Goal: Find contact information: Find contact information

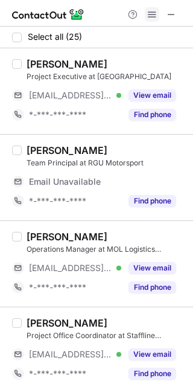
click at [150, 13] on span at bounding box center [152, 15] width 10 height 10
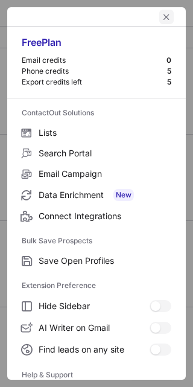
click at [162, 17] on span "left-button" at bounding box center [167, 17] width 10 height 10
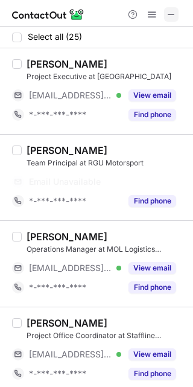
click at [171, 12] on span at bounding box center [172, 15] width 10 height 10
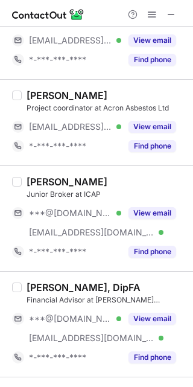
scroll to position [384, 0]
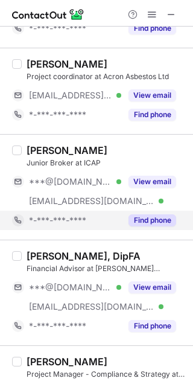
click at [165, 214] on div "Find phone" at bounding box center [148, 220] width 55 height 19
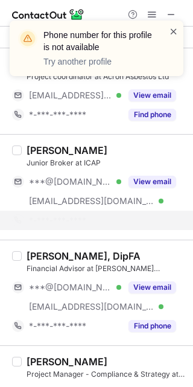
click at [172, 33] on span at bounding box center [174, 31] width 10 height 12
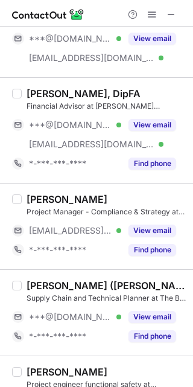
scroll to position [534, 0]
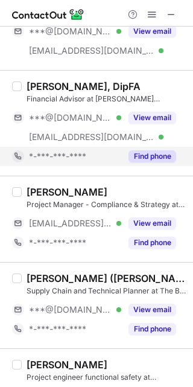
click at [164, 156] on button "Find phone" at bounding box center [153, 156] width 48 height 12
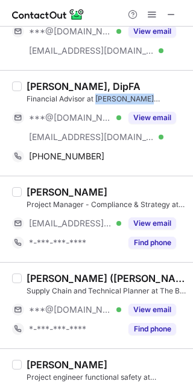
drag, startPoint x: 97, startPoint y: 96, endPoint x: 148, endPoint y: 82, distance: 53.1
click at [156, 95] on div "Financial Advisor at [PERSON_NAME][GEOGRAPHIC_DATA]" at bounding box center [106, 99] width 159 height 11
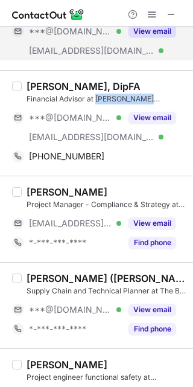
copy div "[PERSON_NAME] Denovo"
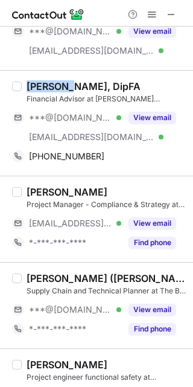
drag, startPoint x: 27, startPoint y: 80, endPoint x: 65, endPoint y: 88, distance: 38.8
click at [65, 88] on div "[PERSON_NAME], DipFA" at bounding box center [84, 86] width 114 height 12
copy div "[PERSON_NAME]"
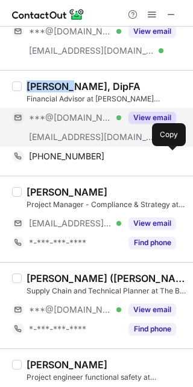
drag, startPoint x: 170, startPoint y: 151, endPoint x: 174, endPoint y: 144, distance: 8.4
click at [171, 151] on span at bounding box center [170, 156] width 10 height 10
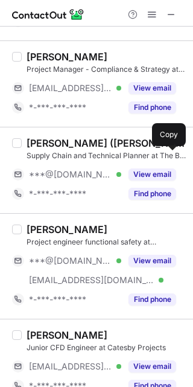
scroll to position [700, 0]
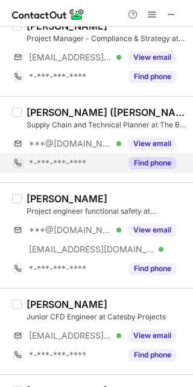
click at [164, 167] on button "Find phone" at bounding box center [153, 163] width 48 height 12
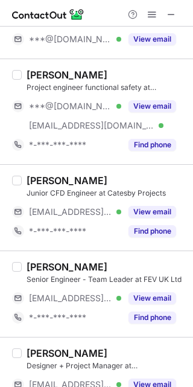
scroll to position [767, 0]
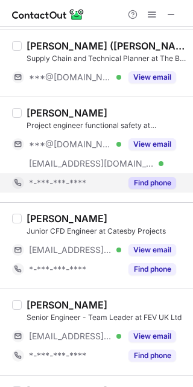
click at [170, 179] on button "Find phone" at bounding box center [153, 183] width 48 height 12
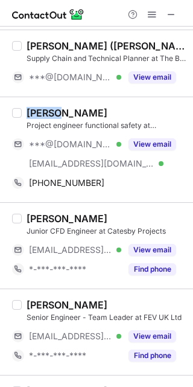
drag, startPoint x: 27, startPoint y: 115, endPoint x: 57, endPoint y: 116, distance: 30.2
click at [57, 116] on div "[PERSON_NAME]" at bounding box center [67, 113] width 81 height 12
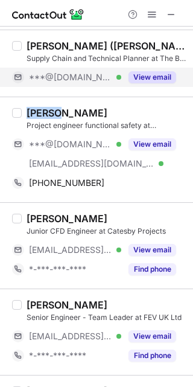
copy div "[PERSON_NAME]"
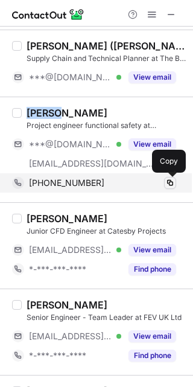
click at [171, 178] on span at bounding box center [170, 183] width 10 height 10
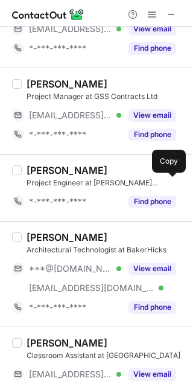
scroll to position [1210, 0]
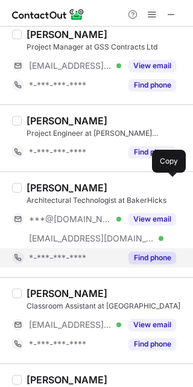
click at [143, 258] on button "Find phone" at bounding box center [153, 258] width 48 height 12
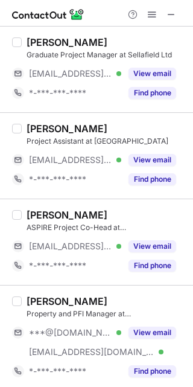
scroll to position [1896, 0]
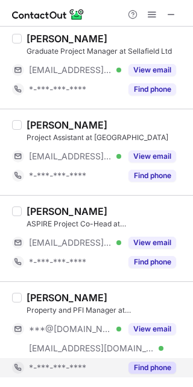
click at [163, 369] on button "Find phone" at bounding box center [153, 368] width 48 height 12
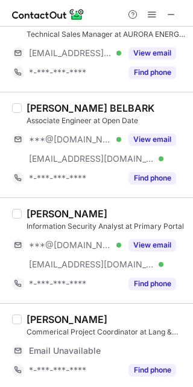
scroll to position [0, 0]
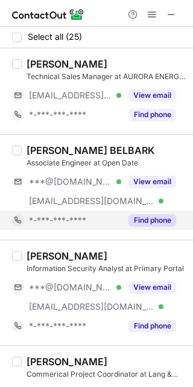
click at [162, 220] on button "Find phone" at bounding box center [153, 220] width 48 height 12
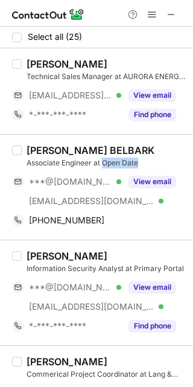
drag, startPoint x: 103, startPoint y: 161, endPoint x: 133, endPoint y: 145, distance: 34.3
click at [153, 161] on div "Associate Engineer at Open Date" at bounding box center [106, 163] width 159 height 11
copy div "Open Date"
drag, startPoint x: 28, startPoint y: 150, endPoint x: 49, endPoint y: 149, distance: 20.5
click at [49, 149] on div "[PERSON_NAME] BELBARK" at bounding box center [91, 150] width 128 height 12
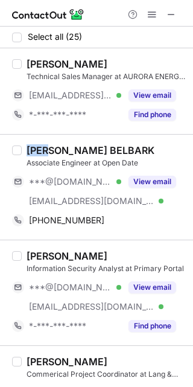
copy div "[PERSON_NAME]"
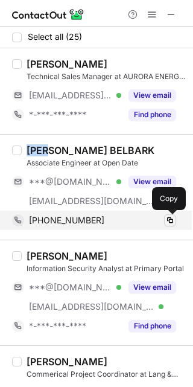
click at [173, 222] on span at bounding box center [170, 220] width 10 height 10
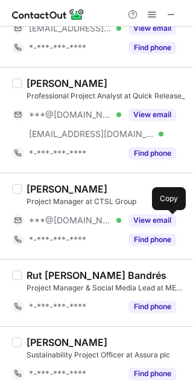
scroll to position [608, 0]
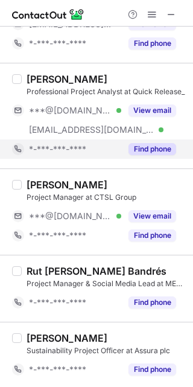
click at [156, 152] on button "Find phone" at bounding box center [153, 149] width 48 height 12
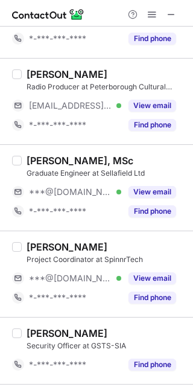
scroll to position [1001, 0]
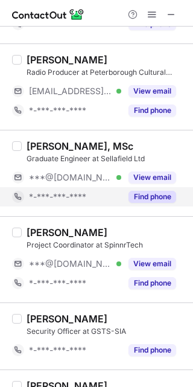
click at [158, 201] on button "Find phone" at bounding box center [153, 197] width 48 height 12
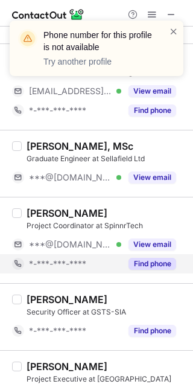
click at [162, 281] on div "[PERSON_NAME] Project Coordinator at SpinnrTech ***@[DOMAIN_NAME] Verified View…" at bounding box center [96, 240] width 193 height 86
click at [157, 262] on button "Find phone" at bounding box center [153, 264] width 48 height 12
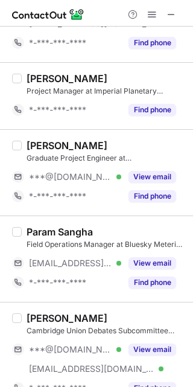
scroll to position [1544, 0]
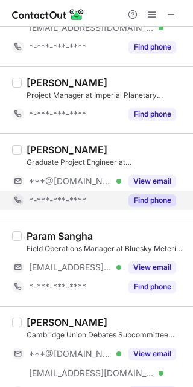
click at [149, 202] on button "Find phone" at bounding box center [153, 200] width 48 height 12
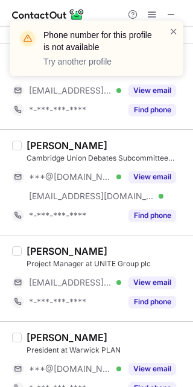
scroll to position [1722, 0]
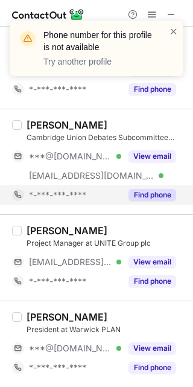
click at [157, 203] on div "Find phone" at bounding box center [148, 194] width 55 height 19
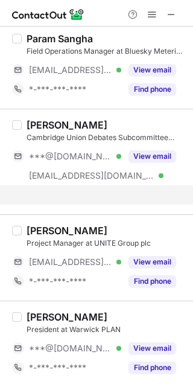
scroll to position [1703, 0]
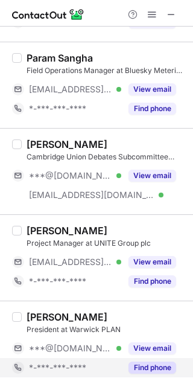
click at [166, 365] on button "Find phone" at bounding box center [153, 368] width 48 height 12
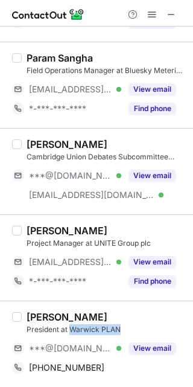
drag, startPoint x: 72, startPoint y: 325, endPoint x: 131, endPoint y: 321, distance: 59.3
click at [130, 328] on div "President at Warwick PLAN" at bounding box center [106, 329] width 159 height 11
copy div "Warwick PLAN"
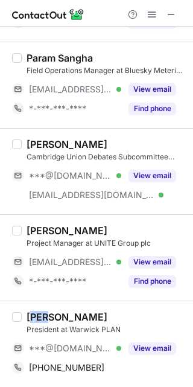
drag, startPoint x: 31, startPoint y: 316, endPoint x: 50, endPoint y: 314, distance: 19.4
click at [50, 314] on div "[PERSON_NAME]" at bounding box center [67, 317] width 81 height 12
click at [34, 317] on div "[PERSON_NAME]" at bounding box center [67, 317] width 81 height 12
drag, startPoint x: 27, startPoint y: 318, endPoint x: 59, endPoint y: 316, distance: 32.7
click at [59, 316] on div "[PERSON_NAME]" at bounding box center [67, 317] width 81 height 12
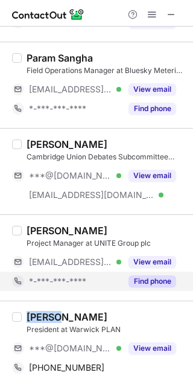
copy div "Aahan"
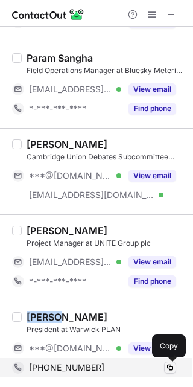
click at [175, 370] on button at bounding box center [170, 368] width 12 height 12
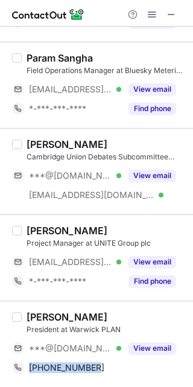
drag, startPoint x: 184, startPoint y: 353, endPoint x: 186, endPoint y: 370, distance: 17.0
click at [186, 370] on div "Select all (25) [PERSON_NAME] Technical Sales Manager at AURORA ENERGY GROUP [E…" at bounding box center [96, 207] width 193 height 360
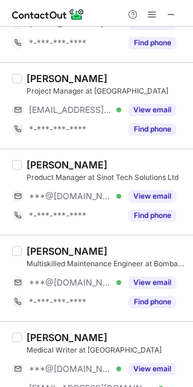
scroll to position [182, 0]
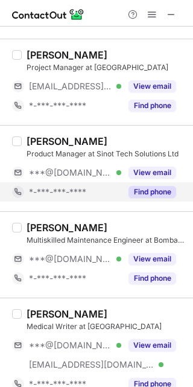
click at [147, 189] on button "Find phone" at bounding box center [153, 192] width 48 height 12
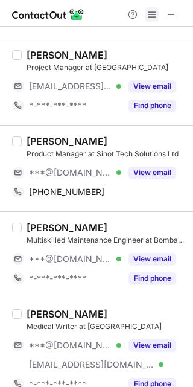
click at [148, 10] on span at bounding box center [152, 15] width 10 height 10
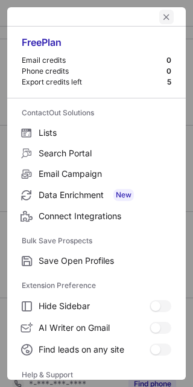
click at [162, 19] on span "left-button" at bounding box center [167, 17] width 10 height 10
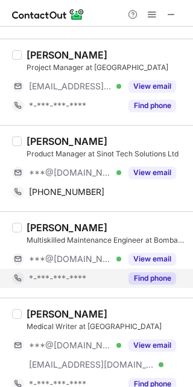
click at [150, 279] on button "Find phone" at bounding box center [153, 278] width 48 height 12
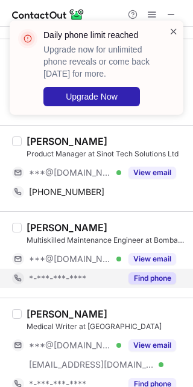
click at [173, 33] on span at bounding box center [174, 31] width 10 height 12
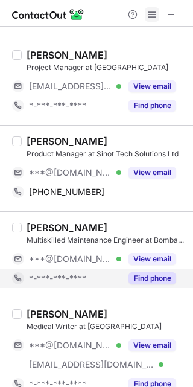
click at [152, 15] on span at bounding box center [152, 15] width 10 height 10
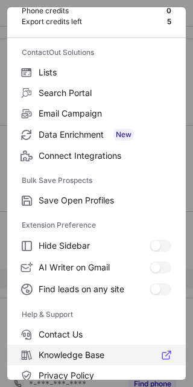
scroll to position [116, 0]
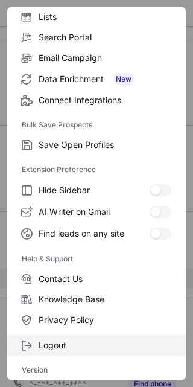
click at [85, 345] on span "Logout" at bounding box center [105, 345] width 133 height 11
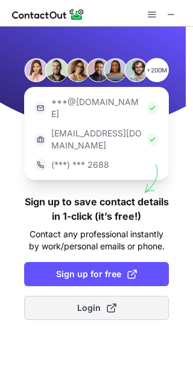
click at [103, 302] on span "Login" at bounding box center [96, 308] width 39 height 12
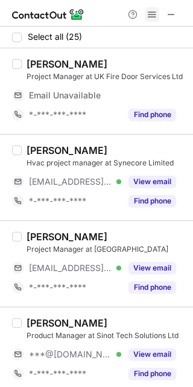
click at [153, 16] on span at bounding box center [152, 15] width 10 height 10
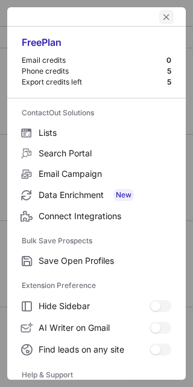
click at [162, 18] on span "left-button" at bounding box center [167, 17] width 10 height 10
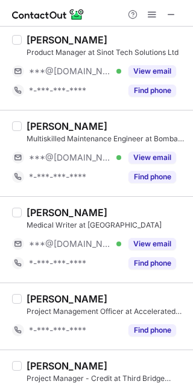
scroll to position [293, 0]
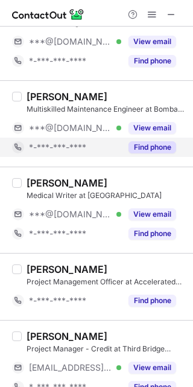
click at [151, 145] on button "Find phone" at bounding box center [153, 147] width 48 height 12
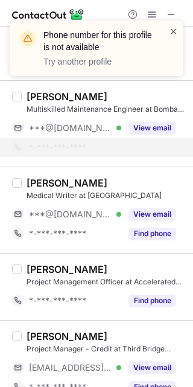
click at [173, 33] on span at bounding box center [174, 31] width 10 height 12
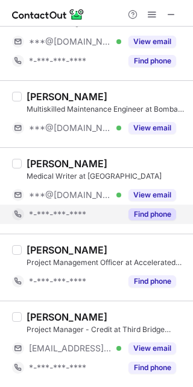
click at [160, 215] on button "Find phone" at bounding box center [153, 214] width 48 height 12
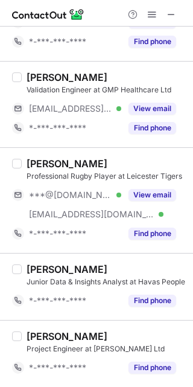
scroll to position [877, 0]
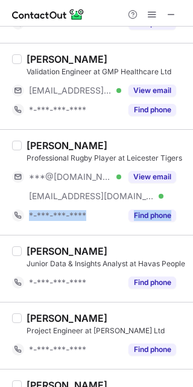
drag, startPoint x: 184, startPoint y: 205, endPoint x: 185, endPoint y: 218, distance: 13.9
click at [185, 223] on div "Select all (25) [PERSON_NAME] Project Manager at UK Fire Door Services Ltd *-**…" at bounding box center [96, 207] width 193 height 360
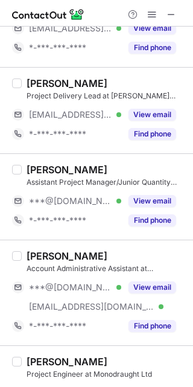
scroll to position [1434, 0]
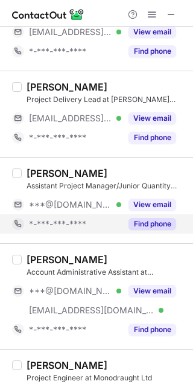
click at [172, 228] on button "Find phone" at bounding box center [153, 224] width 48 height 12
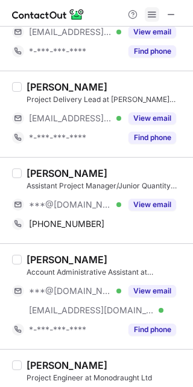
click at [149, 15] on span at bounding box center [152, 15] width 10 height 10
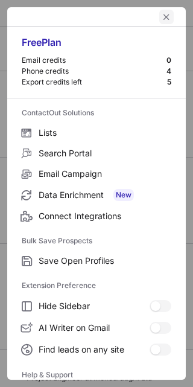
click at [162, 18] on span "left-button" at bounding box center [167, 17] width 10 height 10
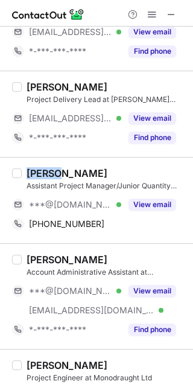
drag, startPoint x: 27, startPoint y: 171, endPoint x: 53, endPoint y: 170, distance: 26.0
click at [53, 170] on div "[PERSON_NAME]" at bounding box center [67, 173] width 81 height 12
copy div "[PERSON_NAME]"
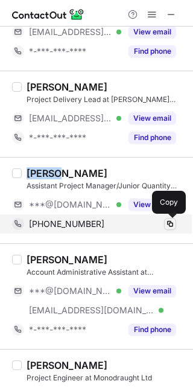
click at [170, 224] on span at bounding box center [170, 224] width 10 height 10
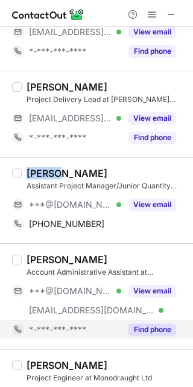
click at [149, 333] on button "Find phone" at bounding box center [153, 330] width 48 height 12
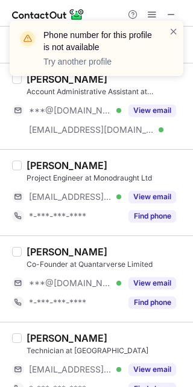
scroll to position [1622, 0]
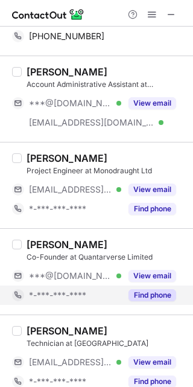
click at [157, 296] on button "Find phone" at bounding box center [153, 295] width 48 height 12
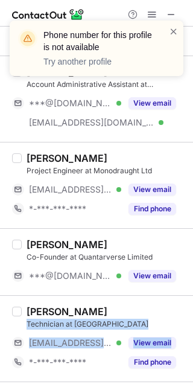
drag, startPoint x: 182, startPoint y: 325, endPoint x: 185, endPoint y: 336, distance: 11.5
click at [185, 336] on div "Select all (25) [PERSON_NAME] Project Manager at UK Fire Door Services Ltd *-**…" at bounding box center [96, 207] width 193 height 360
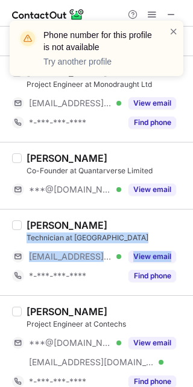
scroll to position [1722, 0]
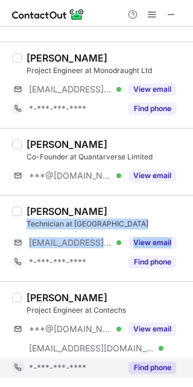
click at [158, 368] on button "Find phone" at bounding box center [153, 368] width 48 height 12
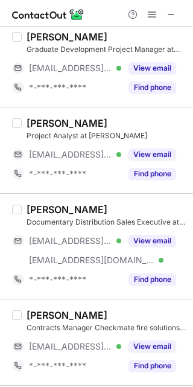
scroll to position [0, 0]
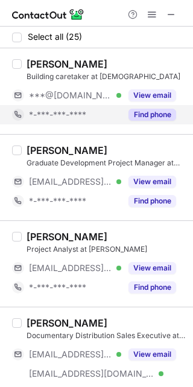
click at [137, 113] on button "Find phone" at bounding box center [153, 115] width 48 height 12
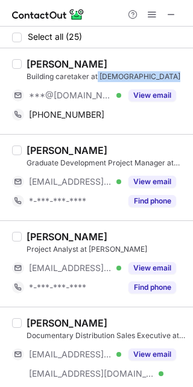
drag, startPoint x: 96, startPoint y: 74, endPoint x: 175, endPoint y: 78, distance: 79.2
click at [175, 78] on div "Building caretaker at [DEMOGRAPHIC_DATA]" at bounding box center [106, 76] width 159 height 11
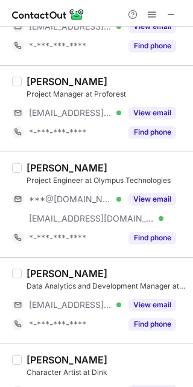
scroll to position [520, 0]
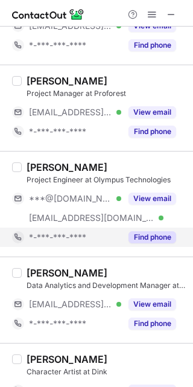
click at [169, 241] on button "Find phone" at bounding box center [153, 237] width 48 height 12
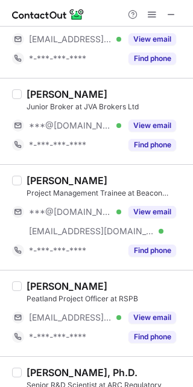
scroll to position [1035, 0]
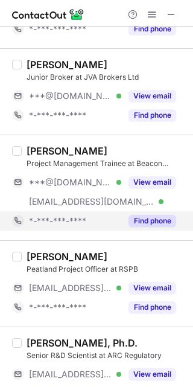
click at [164, 222] on button "Find phone" at bounding box center [153, 221] width 48 height 12
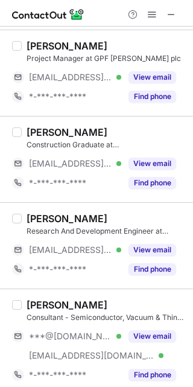
scroll to position [1819, 0]
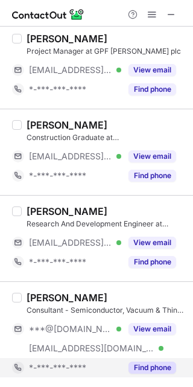
click at [158, 375] on div "Find phone" at bounding box center [148, 367] width 55 height 19
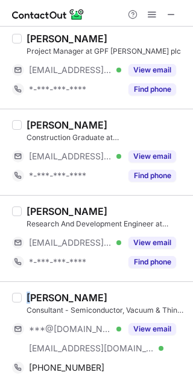
click at [30, 298] on div "[PERSON_NAME]" at bounding box center [67, 298] width 81 height 12
click at [54, 298] on div "[PERSON_NAME]" at bounding box center [67, 298] width 81 height 12
drag, startPoint x: 53, startPoint y: 296, endPoint x: 28, endPoint y: 296, distance: 24.2
click at [28, 296] on div "[PERSON_NAME]" at bounding box center [67, 298] width 81 height 12
copy div "[PERSON_NAME]"
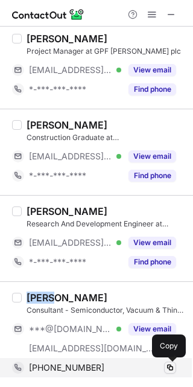
click at [167, 368] on span at bounding box center [170, 368] width 10 height 10
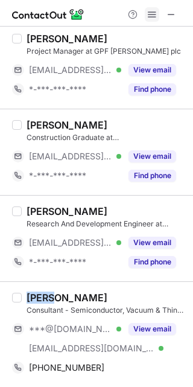
click at [149, 18] on span at bounding box center [152, 15] width 10 height 10
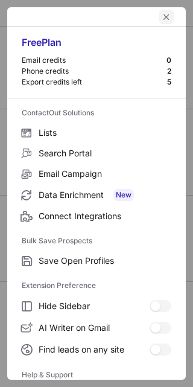
click at [163, 16] on button "left-button" at bounding box center [166, 17] width 14 height 14
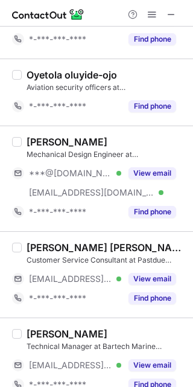
scroll to position [754, 0]
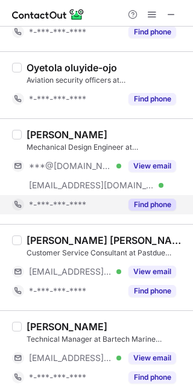
click at [150, 203] on button "Find phone" at bounding box center [153, 205] width 48 height 12
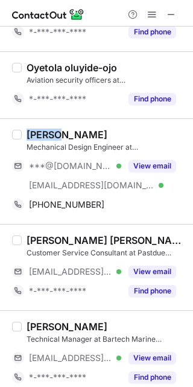
drag, startPoint x: 25, startPoint y: 137, endPoint x: 60, endPoint y: 133, distance: 34.7
click at [60, 133] on div "[PERSON_NAME] Mechanical Design Engineer at [PERSON_NAME] Polymer Solutions ***…" at bounding box center [104, 172] width 164 height 86
copy div "Awais"
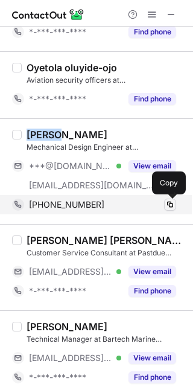
click at [172, 208] on span at bounding box center [170, 205] width 10 height 10
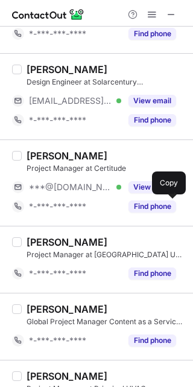
scroll to position [1450, 0]
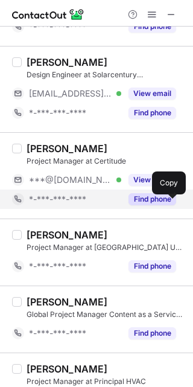
click at [147, 204] on button "Find phone" at bounding box center [153, 199] width 48 height 12
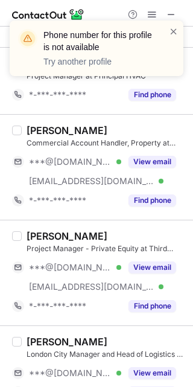
scroll to position [1761, 0]
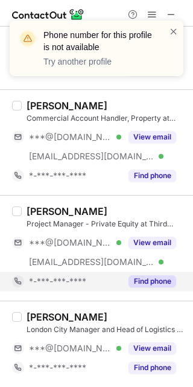
click at [152, 285] on button "Find phone" at bounding box center [153, 281] width 48 height 12
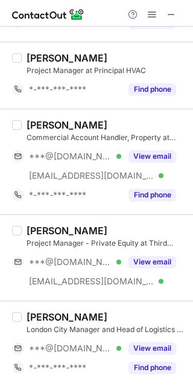
scroll to position [1741, 0]
